Goal: Find specific page/section: Find specific page/section

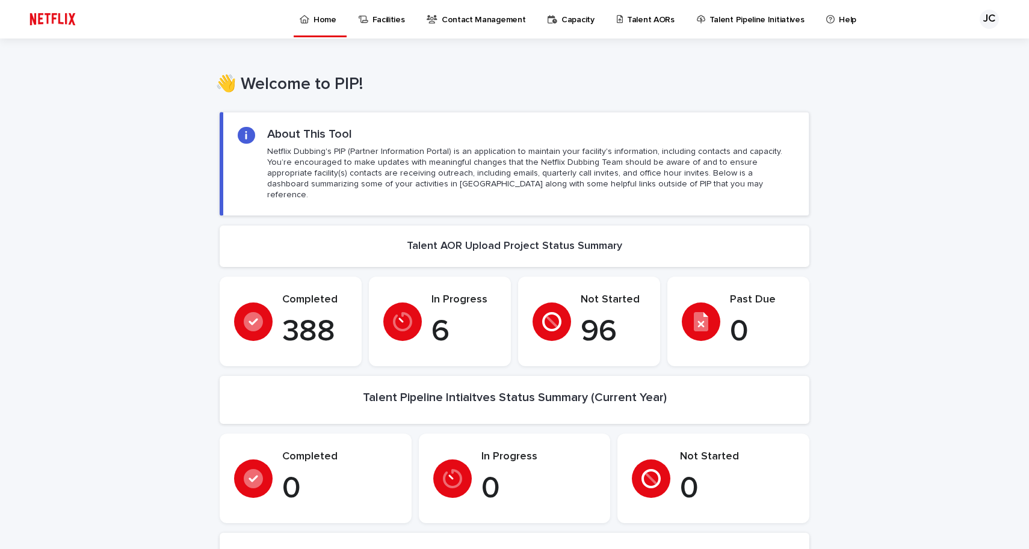
click at [467, 19] on p "Contact Management" at bounding box center [484, 12] width 84 height 25
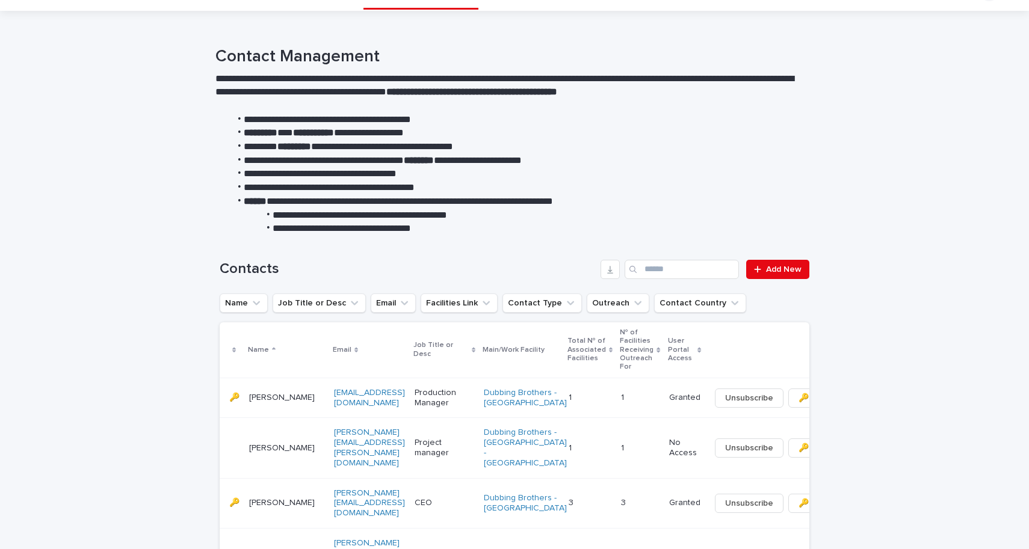
scroll to position [19, 0]
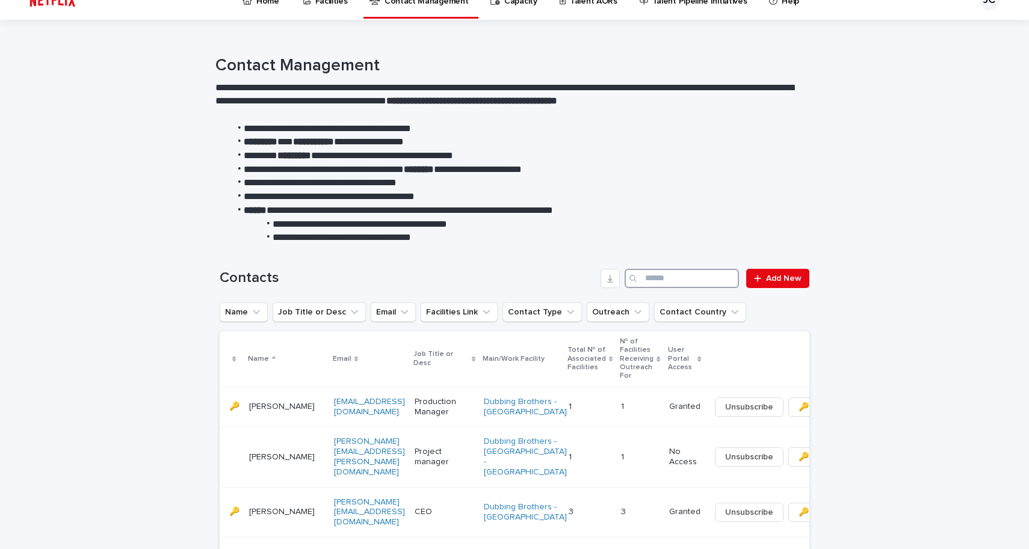
click at [659, 276] on input "Search" at bounding box center [681, 278] width 114 height 19
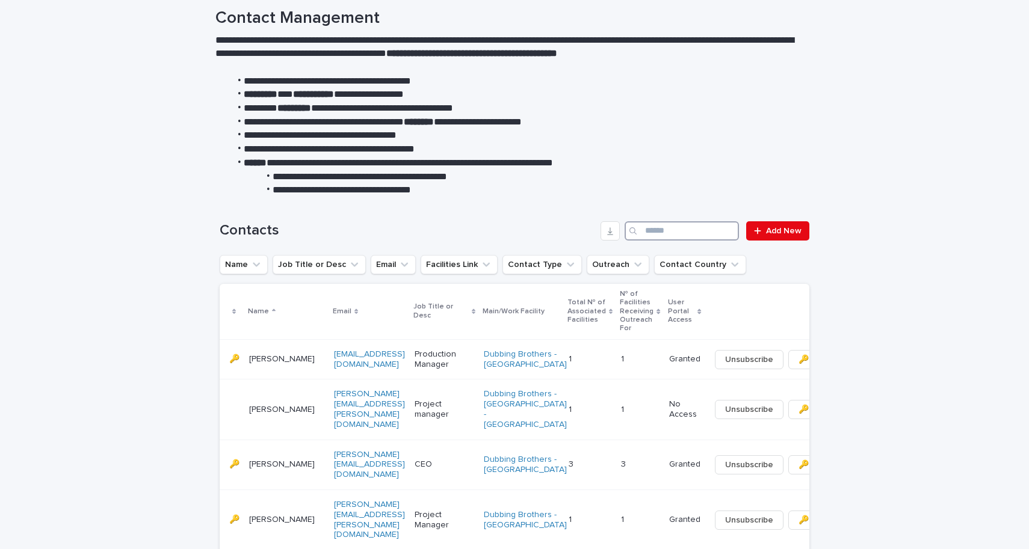
scroll to position [69, 0]
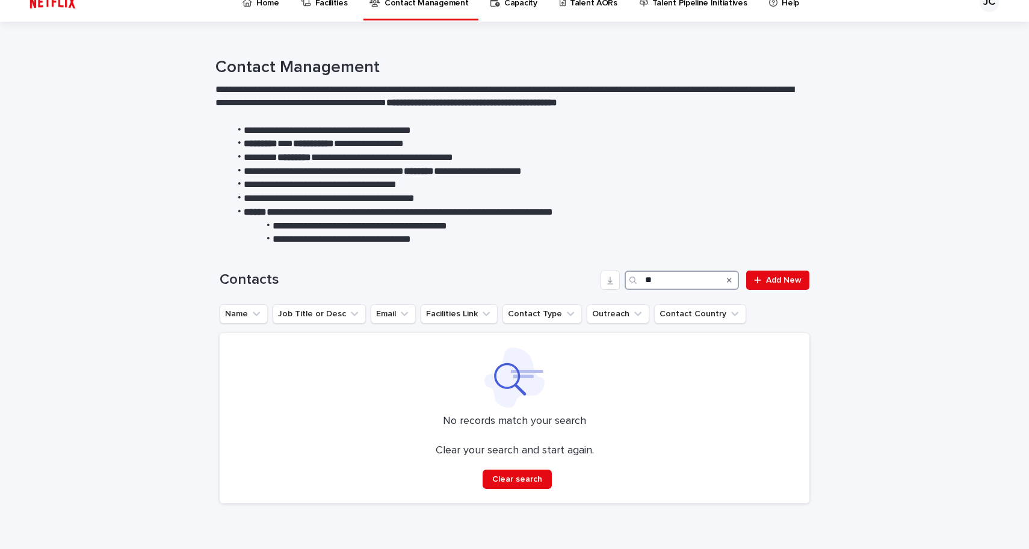
scroll to position [42, 0]
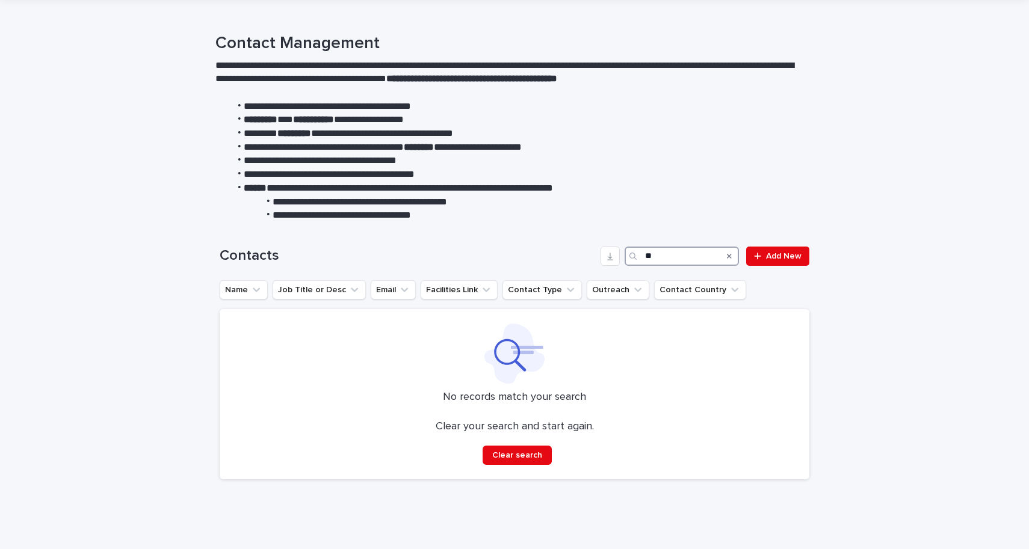
type input "*"
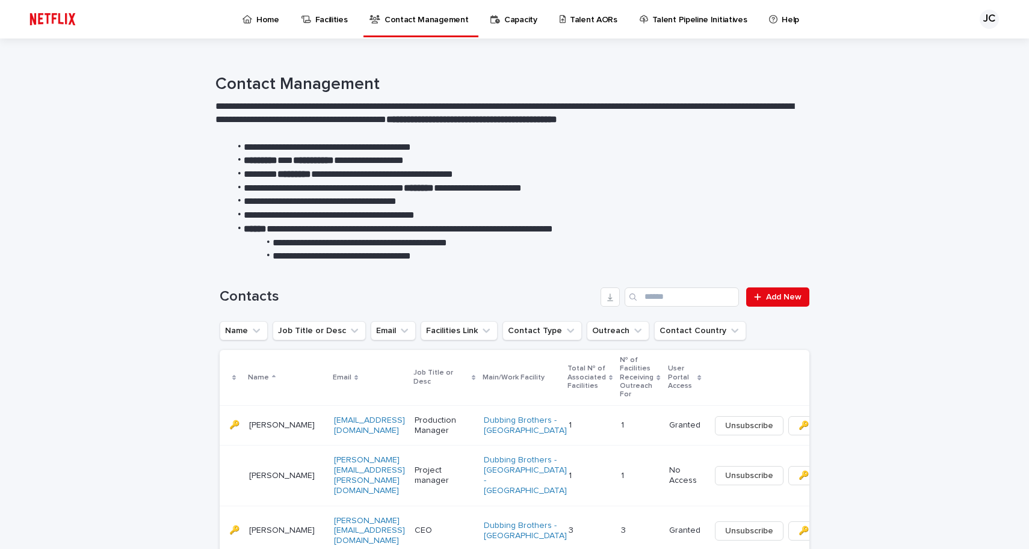
click at [319, 19] on p "Facilities" at bounding box center [331, 12] width 32 height 25
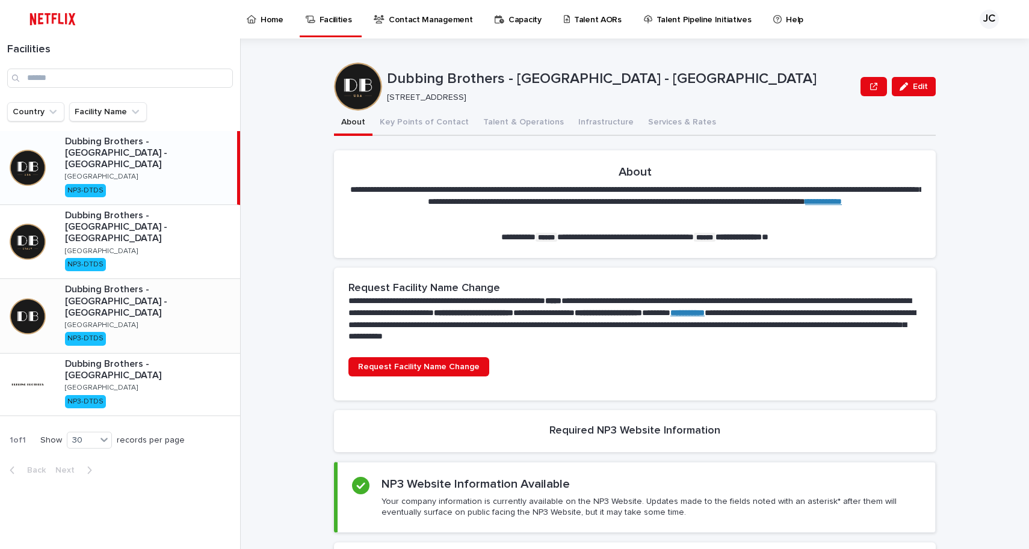
click at [200, 279] on div "Dubbing Brothers - [GEOGRAPHIC_DATA] - [GEOGRAPHIC_DATA] [GEOGRAPHIC_DATA] NP3-…" at bounding box center [147, 315] width 185 height 73
click at [301, 168] on div "**********" at bounding box center [642, 294] width 774 height 511
click at [270, 209] on div "**********" at bounding box center [642, 294] width 774 height 511
click at [25, 49] on h1 "Facilities" at bounding box center [120, 49] width 226 height 13
click at [410, 28] on link "Contact Management" at bounding box center [424, 18] width 105 height 37
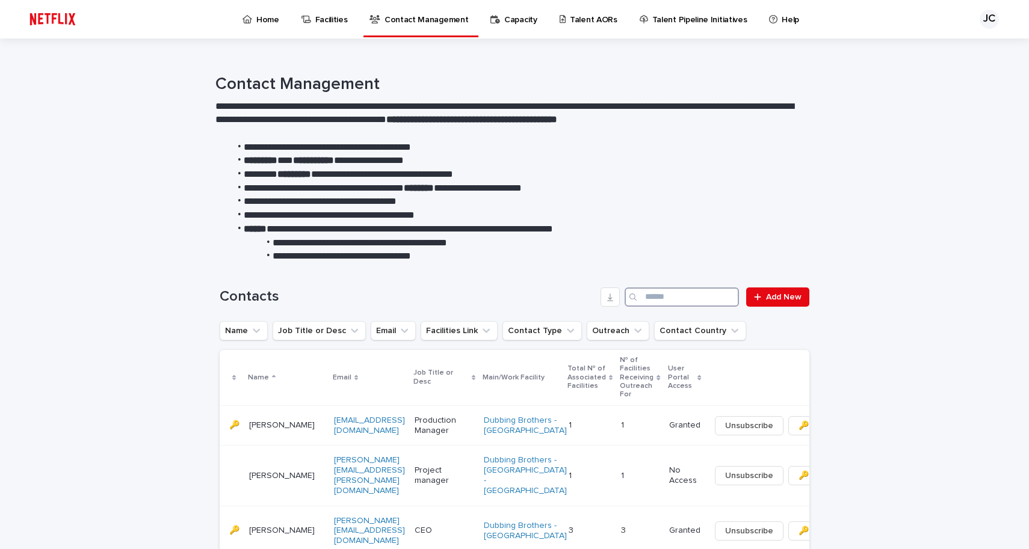
click at [647, 297] on input "Search" at bounding box center [681, 297] width 114 height 19
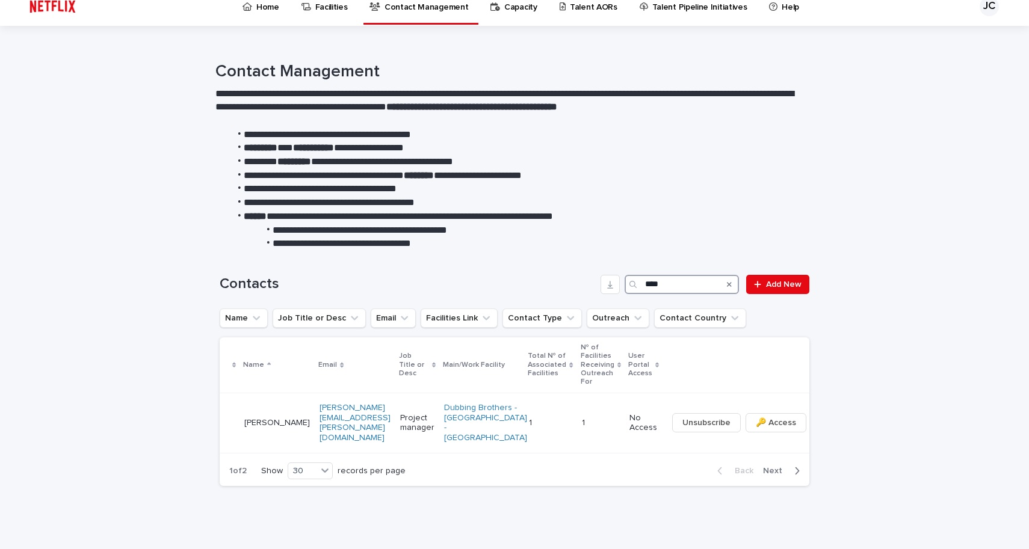
scroll to position [11, 0]
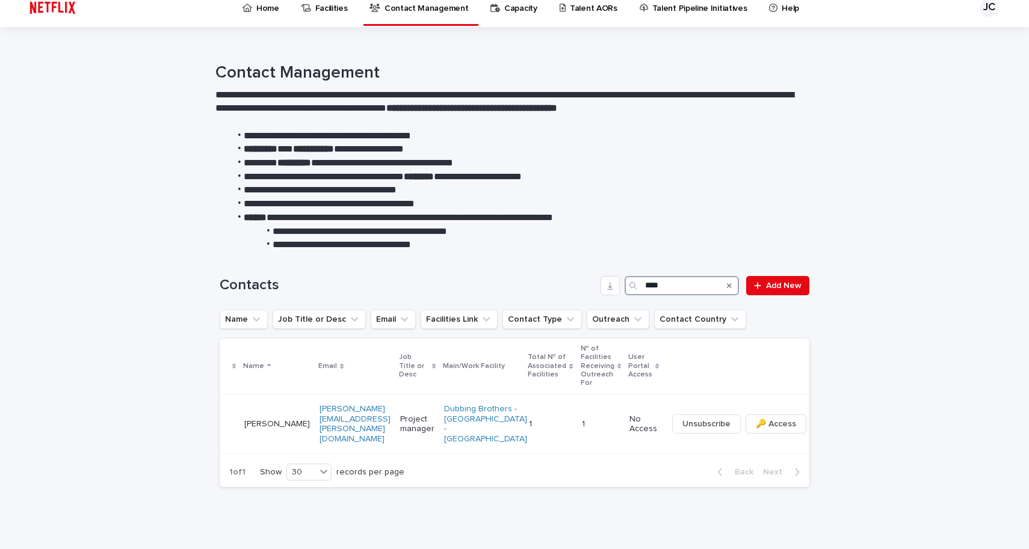
drag, startPoint x: 671, startPoint y: 288, endPoint x: 618, endPoint y: 288, distance: 53.5
click at [624, 288] on div "****" at bounding box center [681, 285] width 114 height 19
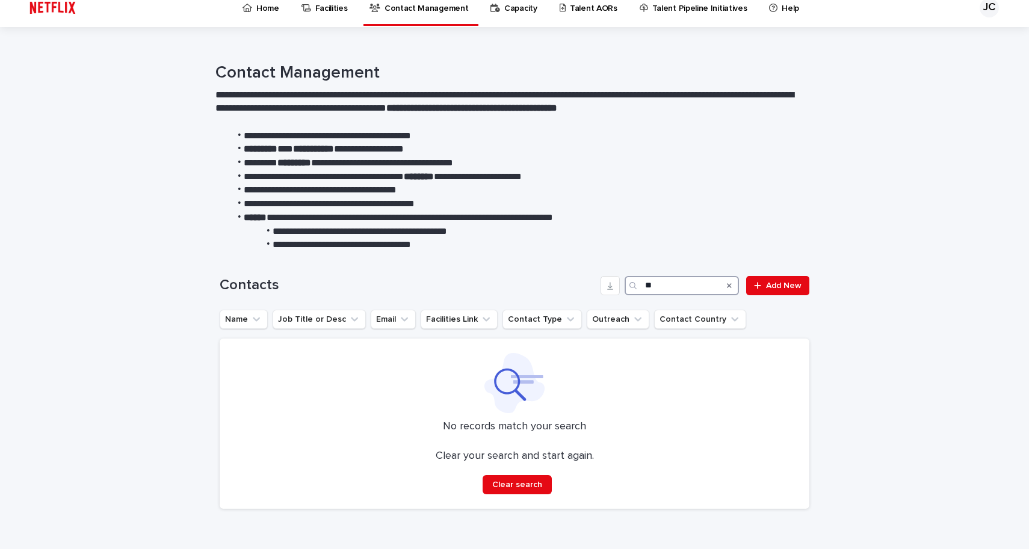
type input "*"
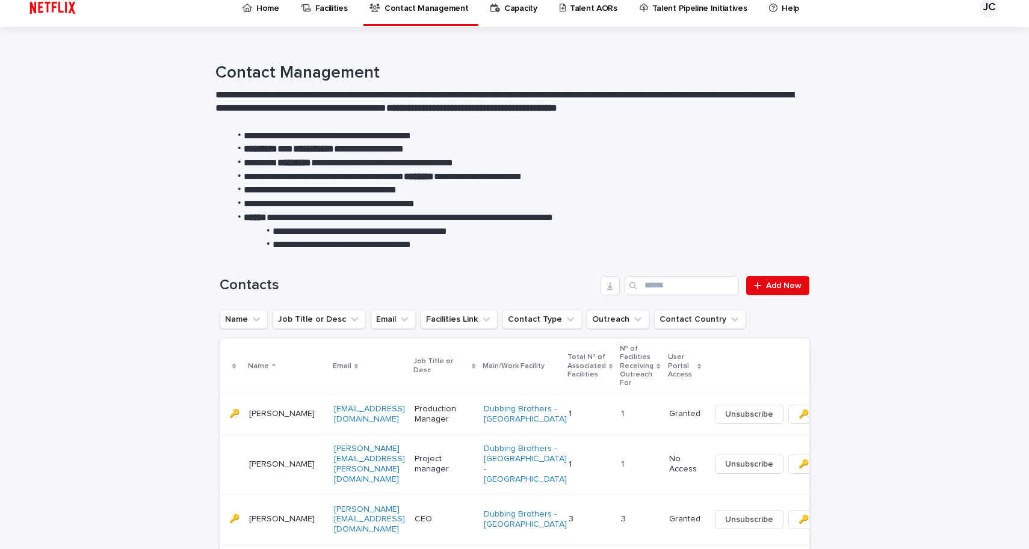
click at [325, 14] on link "Facilities" at bounding box center [326, 7] width 53 height 37
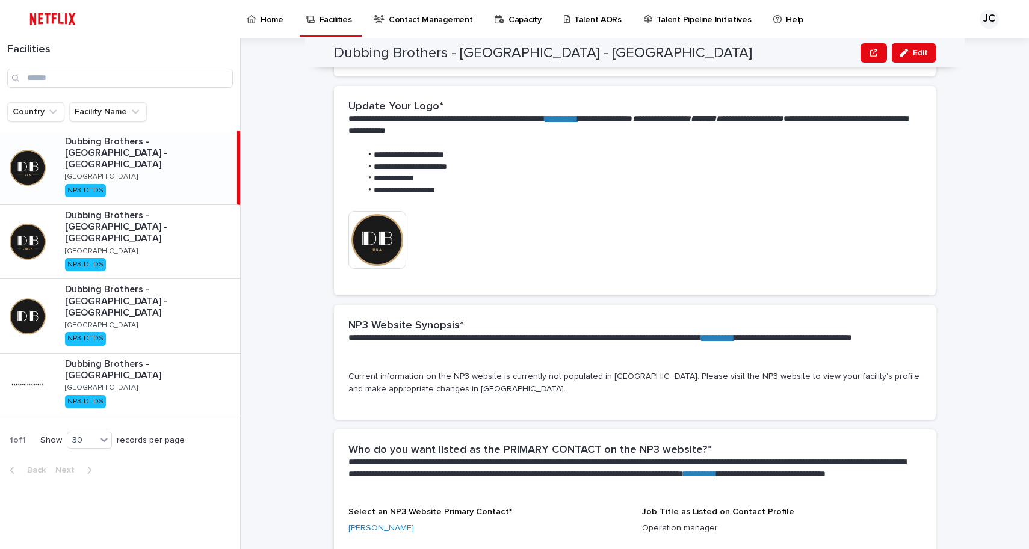
scroll to position [556, 0]
click at [509, 16] on p "Capacity" at bounding box center [524, 12] width 33 height 25
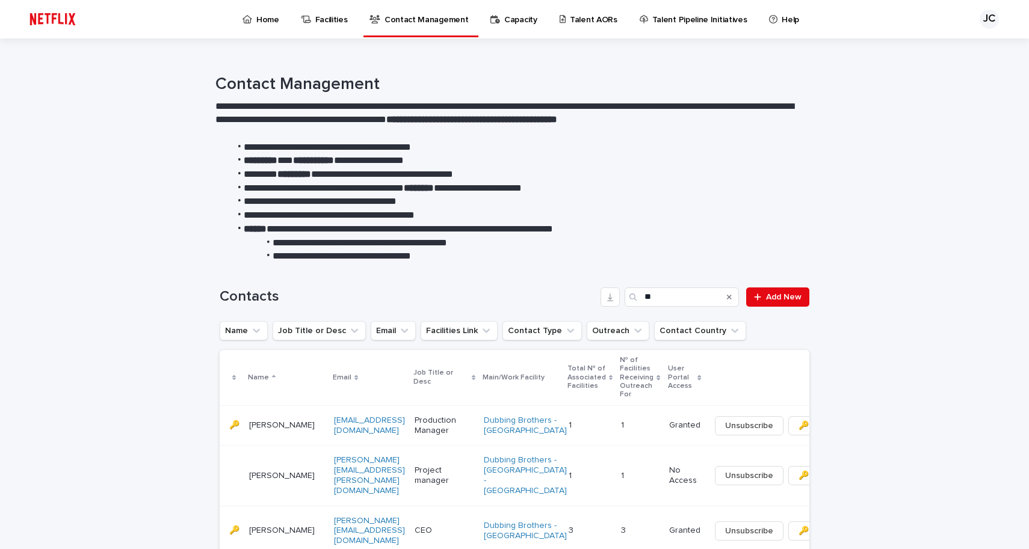
type input "**"
